Goal: Task Accomplishment & Management: Manage account settings

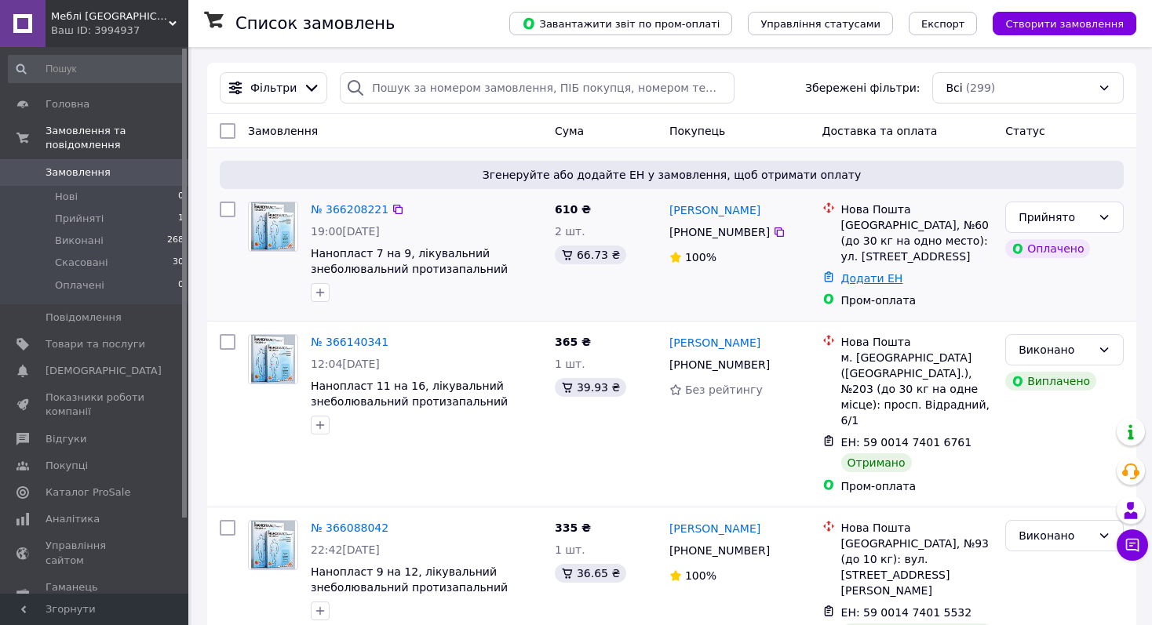
click at [880, 285] on link "Додати ЕН" at bounding box center [872, 278] width 62 height 13
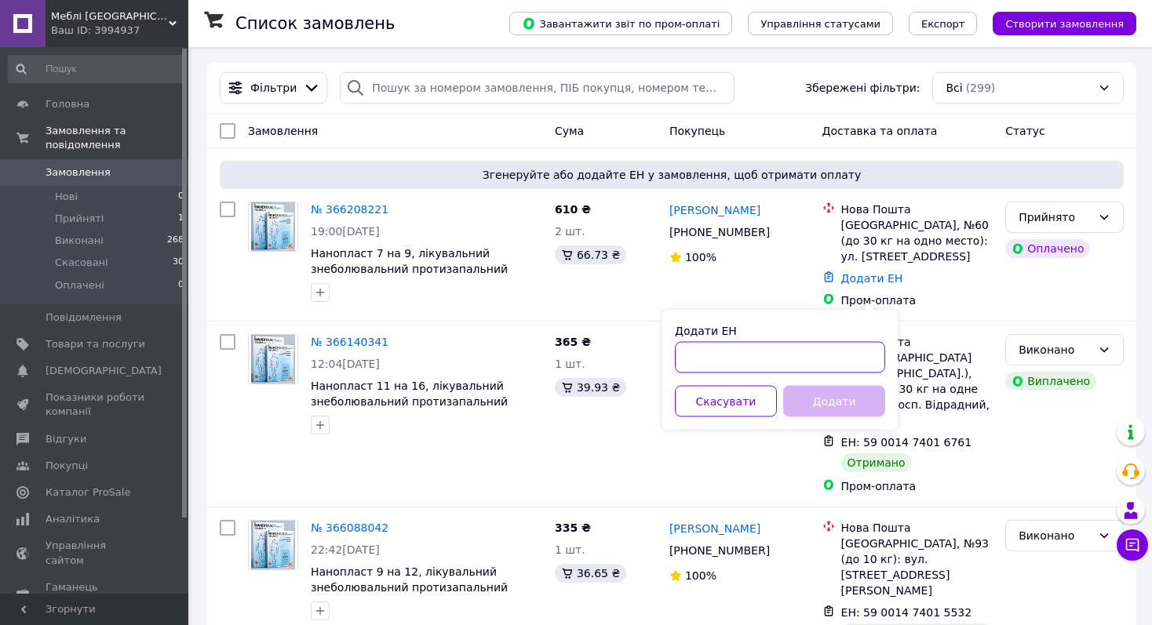
click at [789, 360] on input "Додати ЕН" at bounding box center [780, 357] width 210 height 31
paste input "59001474693375"
type input "59001474693375"
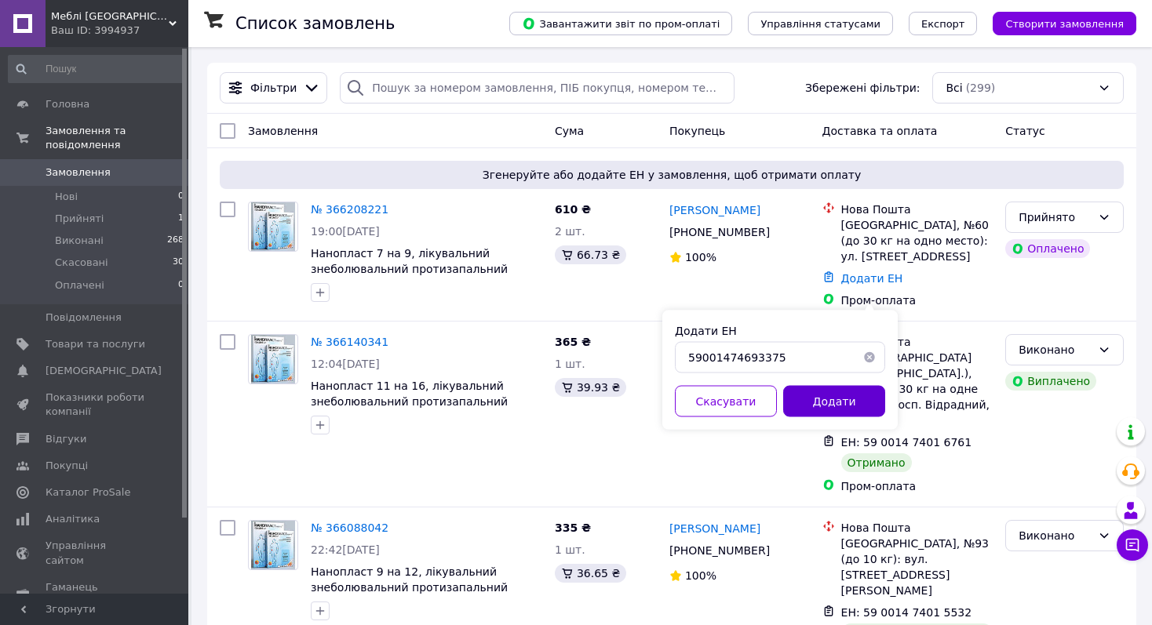
click at [840, 409] on button "Додати" at bounding box center [834, 401] width 102 height 31
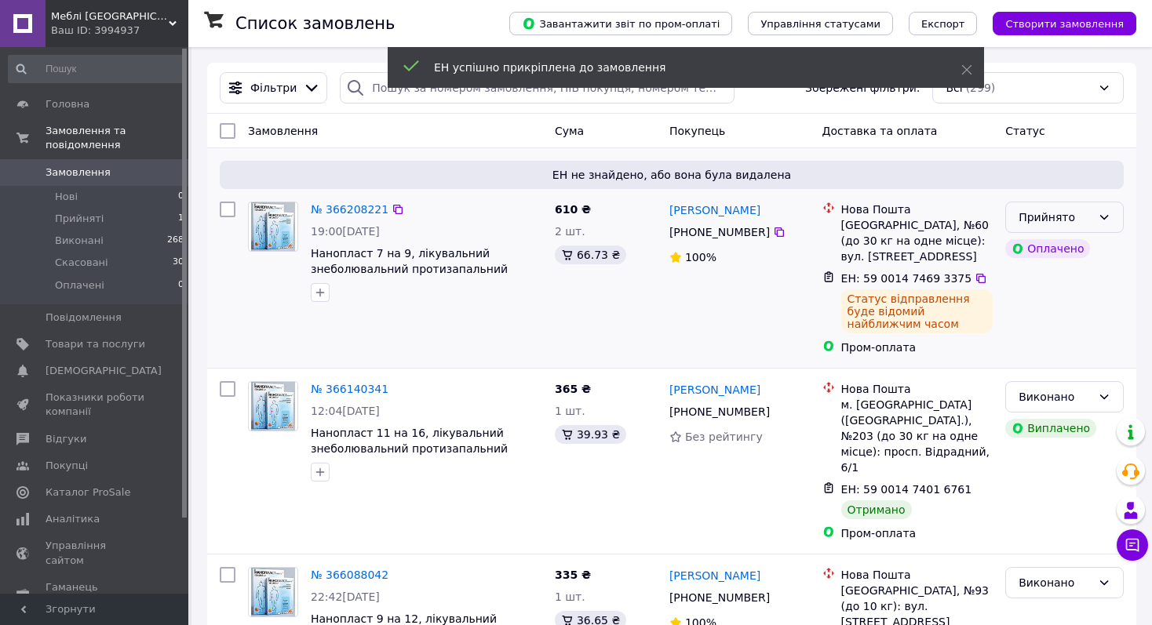
click at [1110, 213] on div "Прийнято" at bounding box center [1064, 217] width 118 height 31
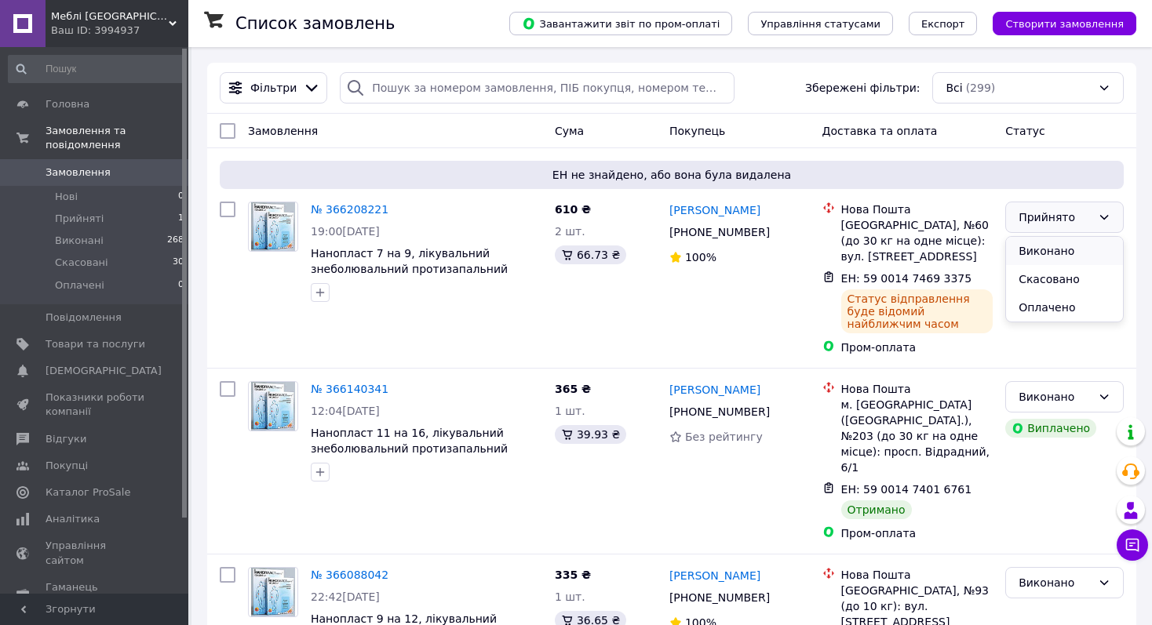
click at [1061, 256] on li "Виконано" at bounding box center [1064, 251] width 117 height 28
